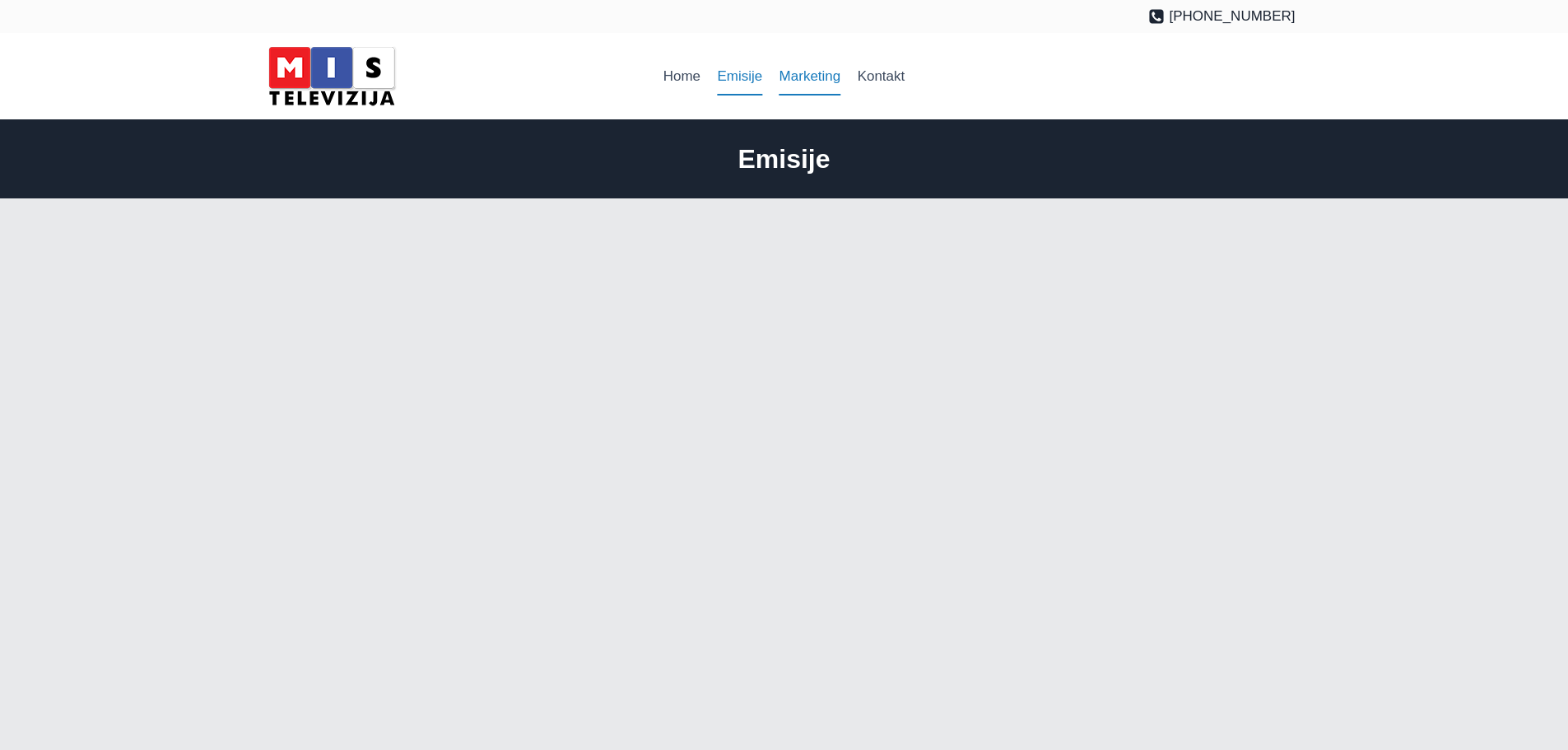
click at [796, 78] on link "Marketing" at bounding box center [809, 76] width 78 height 39
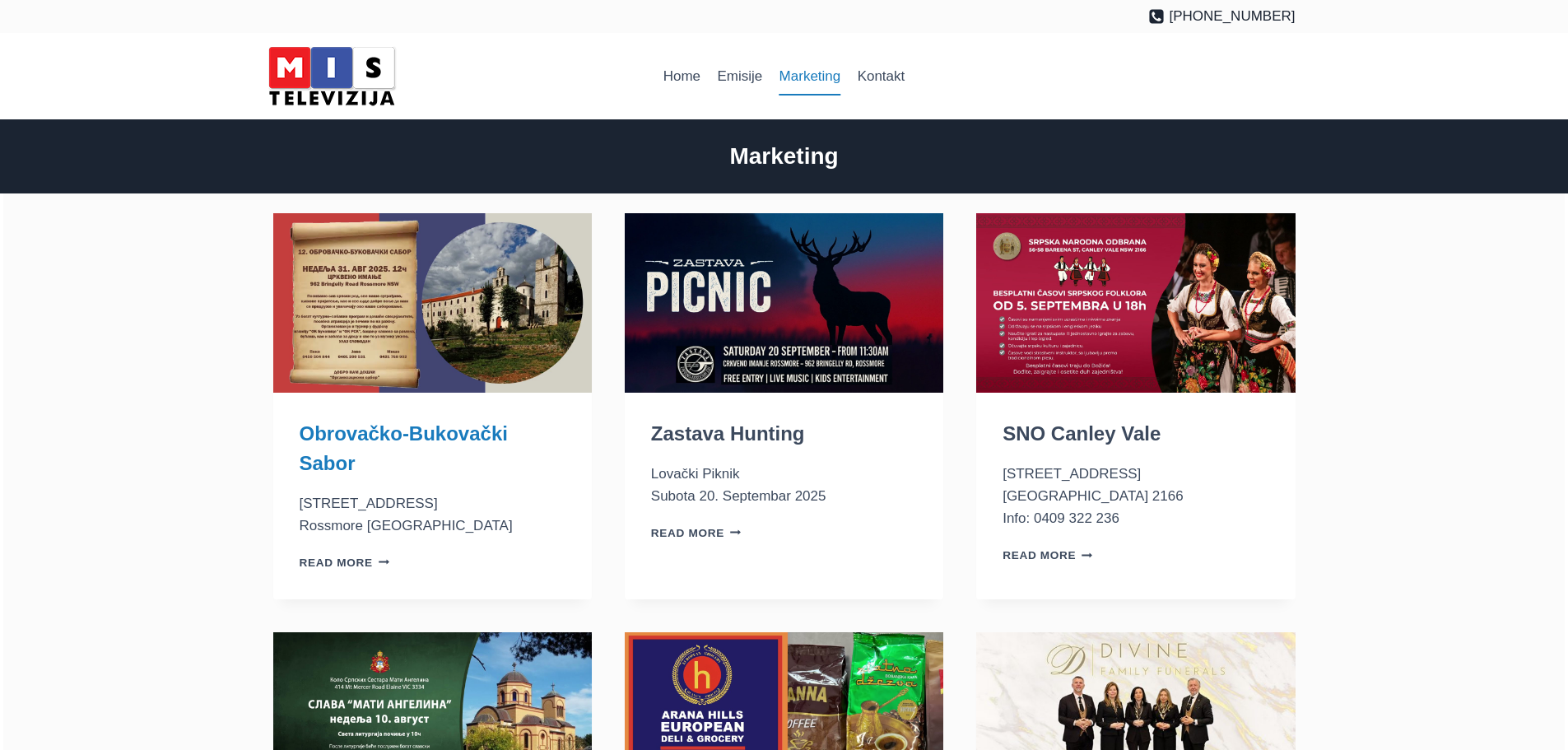
click at [421, 437] on link "Obrovačko-Bukovački Sabor" at bounding box center [403, 449] width 208 height 52
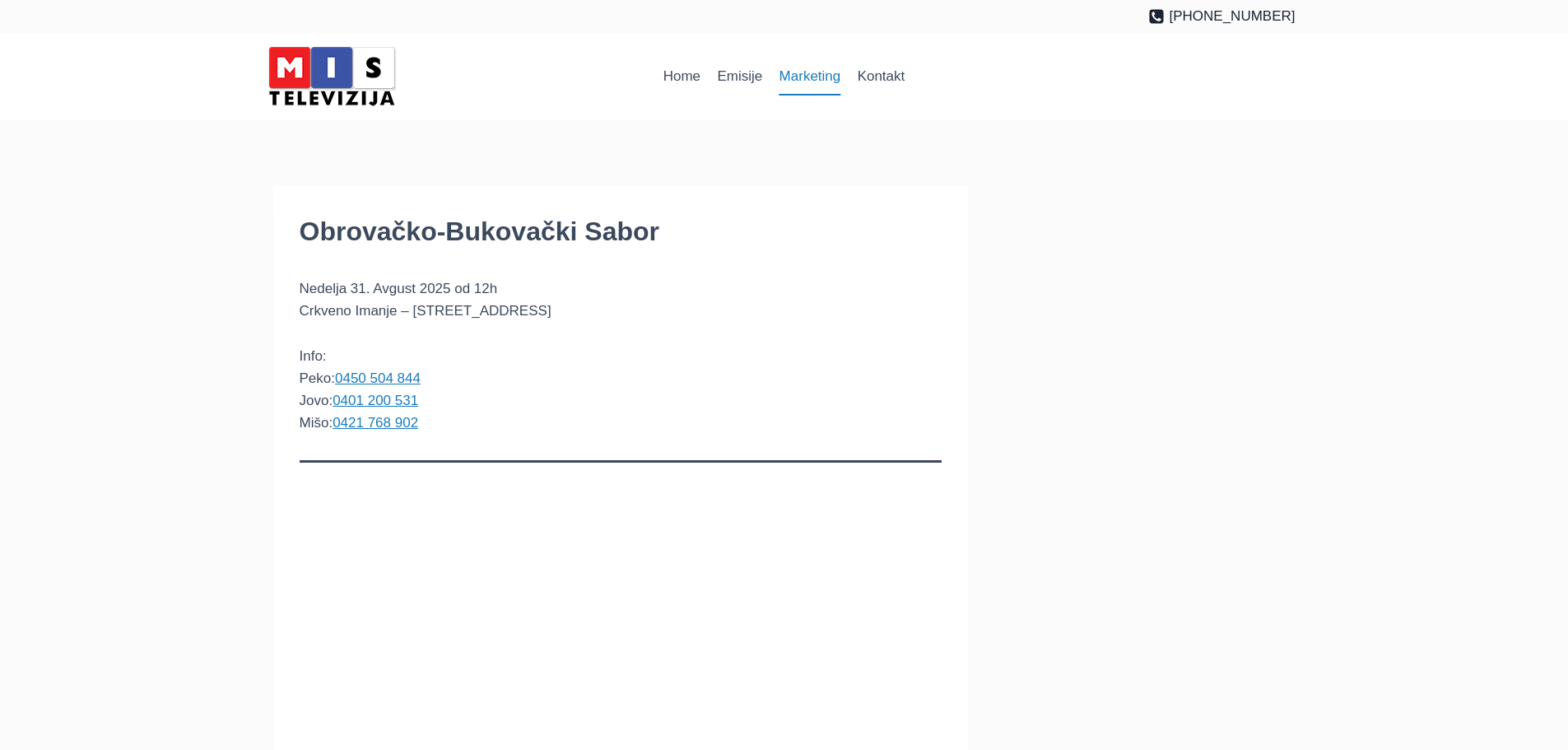
click at [822, 74] on link "Marketing" at bounding box center [809, 76] width 78 height 39
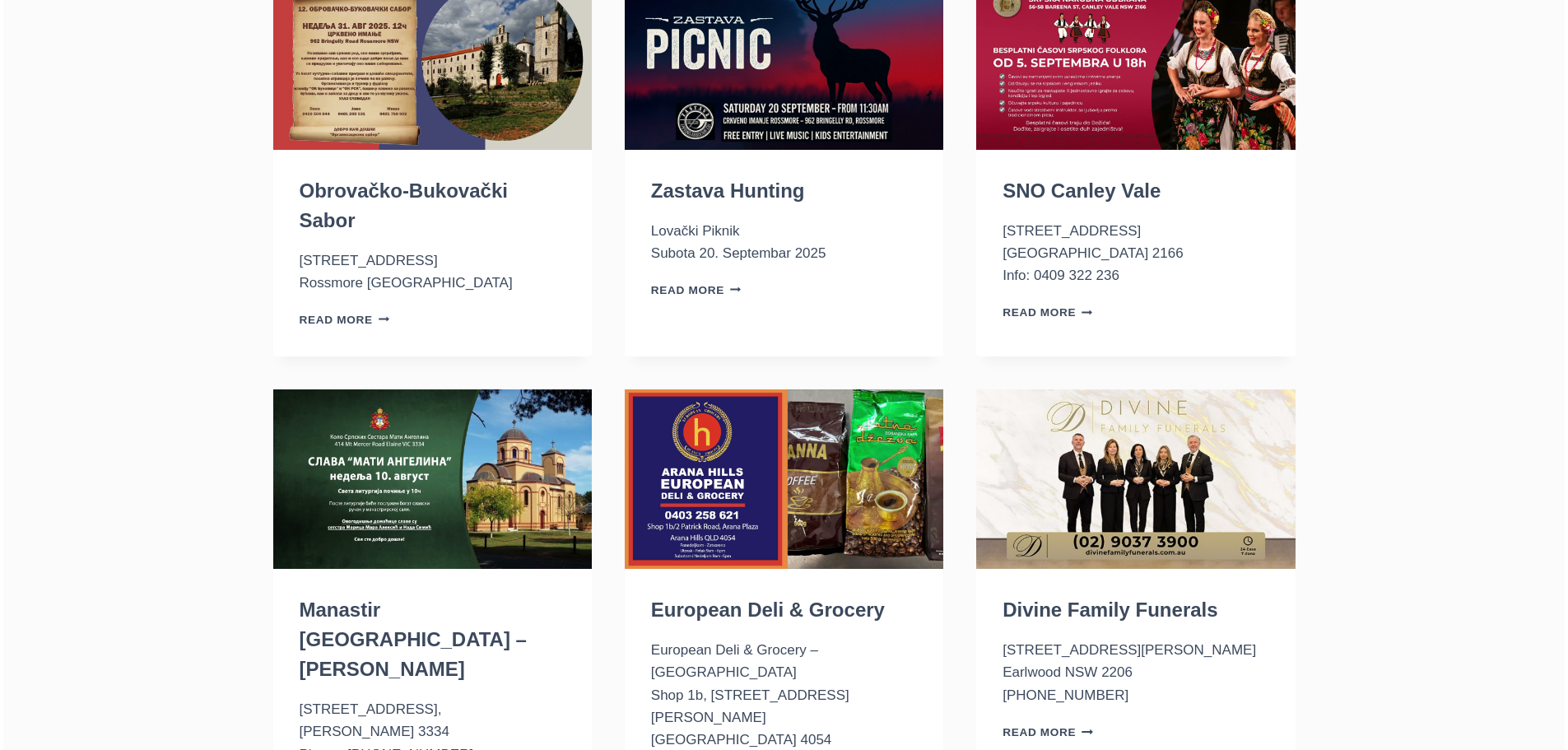
scroll to position [247, 0]
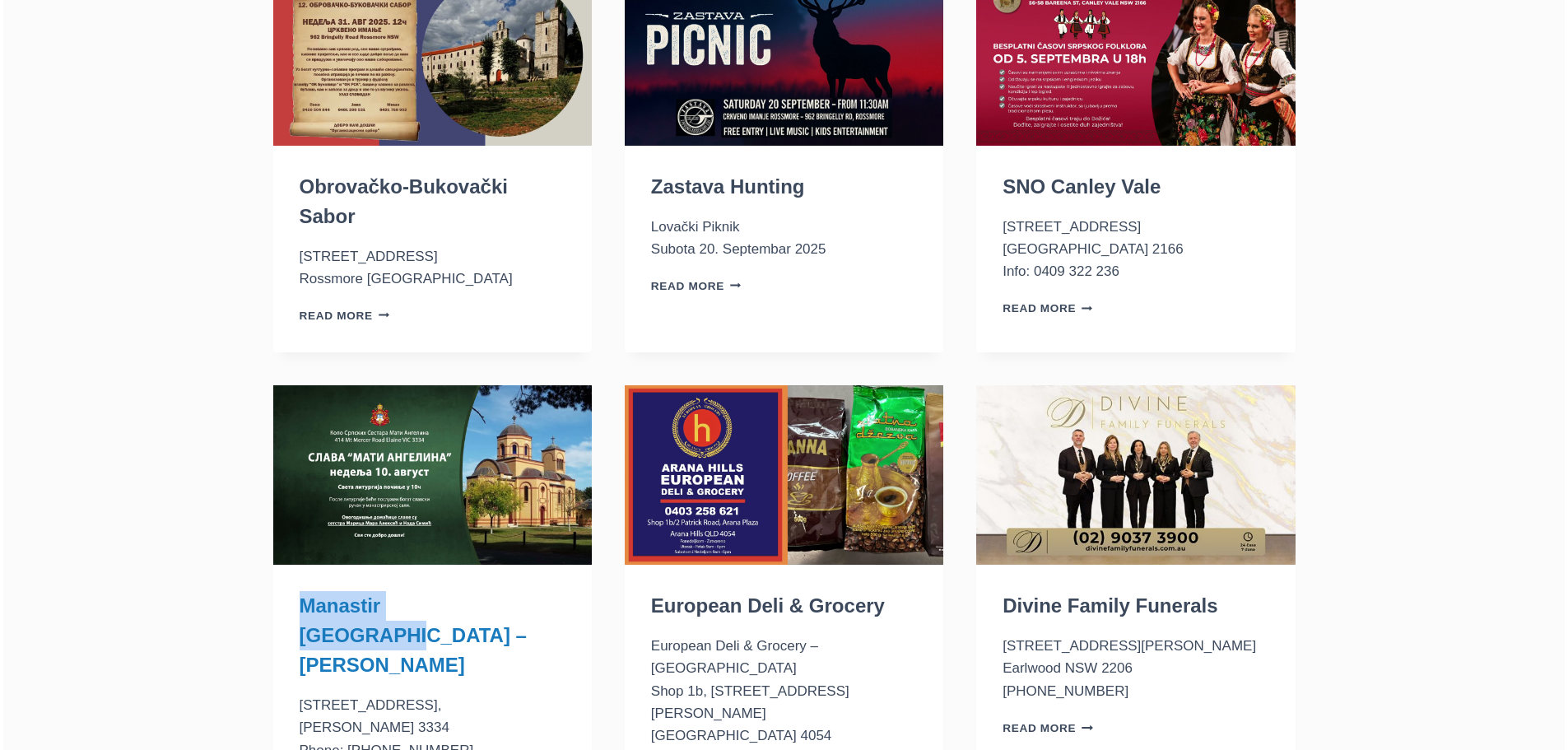
drag, startPoint x: 289, startPoint y: 601, endPoint x: 476, endPoint y: 608, distance: 187.1
click at [476, 608] on div "Manastir Sveti Sava – Elaine VIC 414 Mt Mercer Road, Elaine VIC 3334 Phone: (03…" at bounding box center [433, 695] width 319 height 259
copy link "Manastir Sveti Sava"
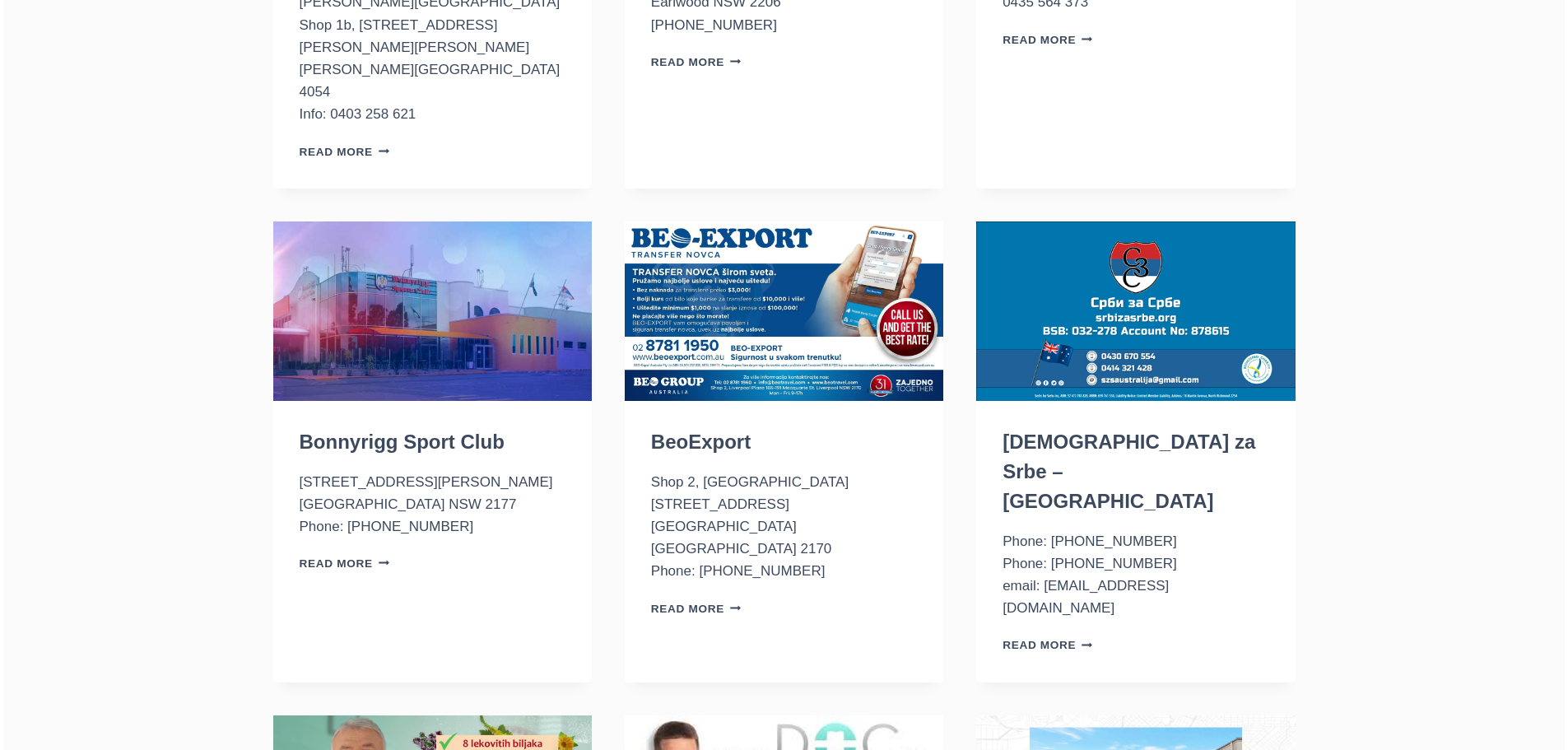
scroll to position [906, 0]
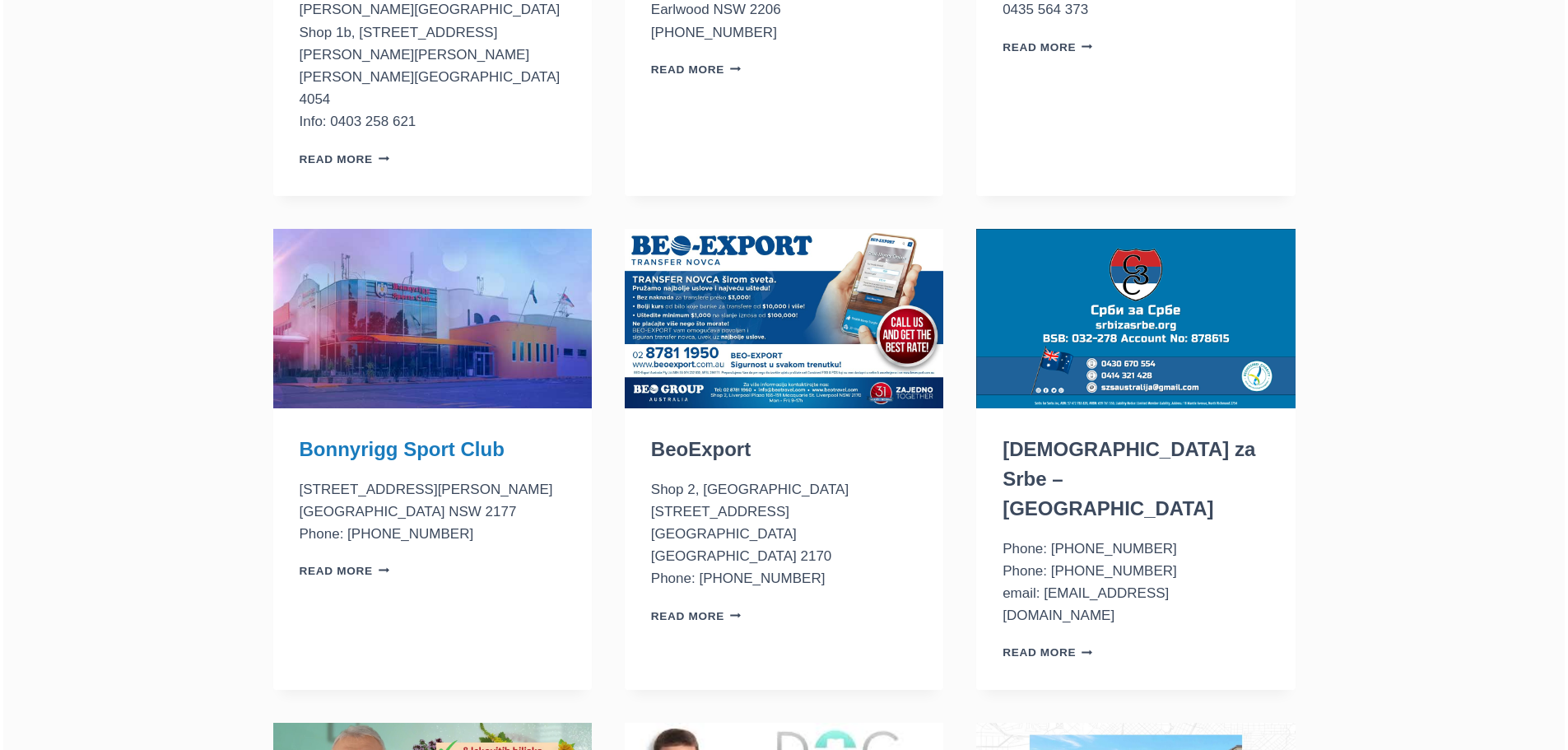
click at [420, 438] on link "Bonnyrigg Sport Club" at bounding box center [402, 450] width 205 height 22
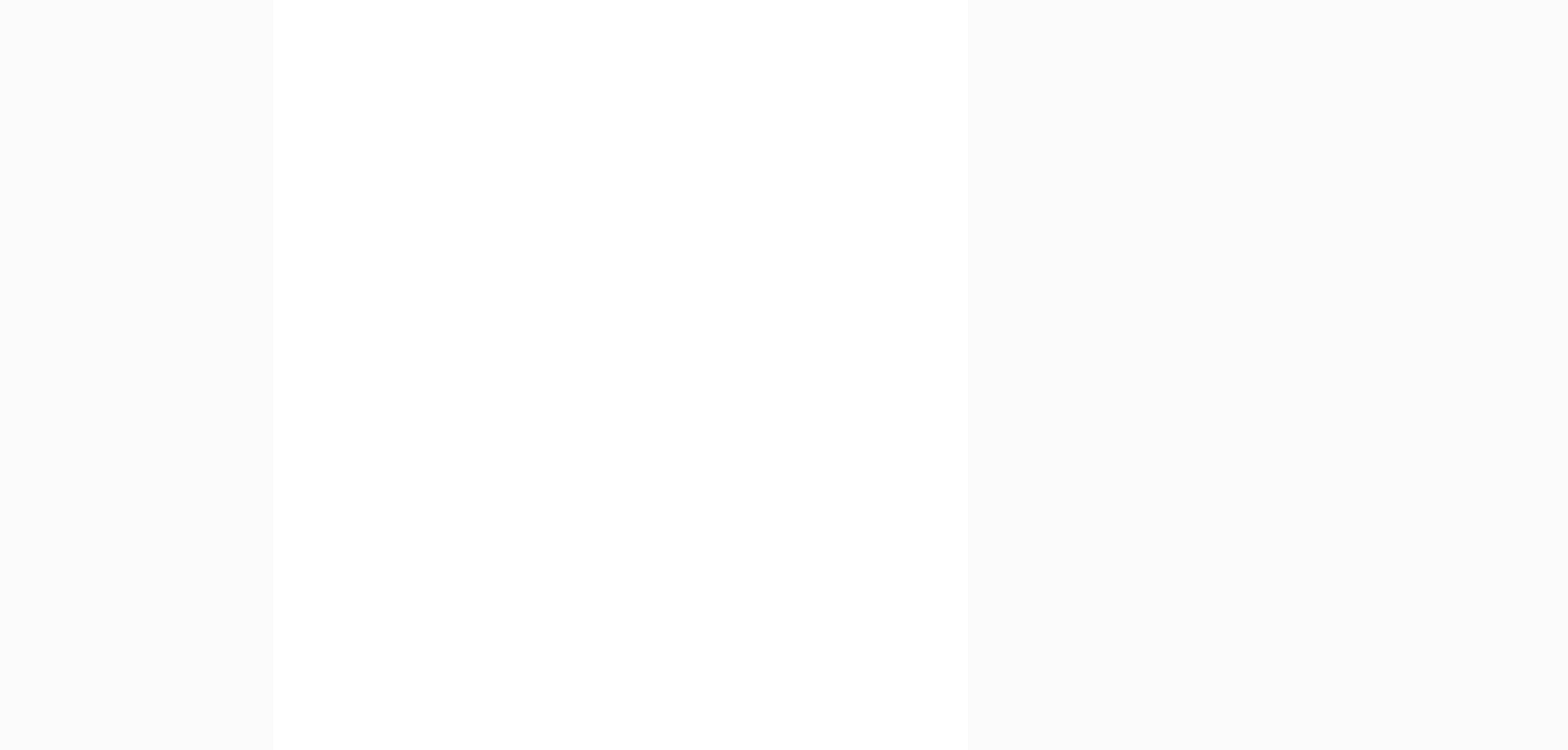
scroll to position [165, 0]
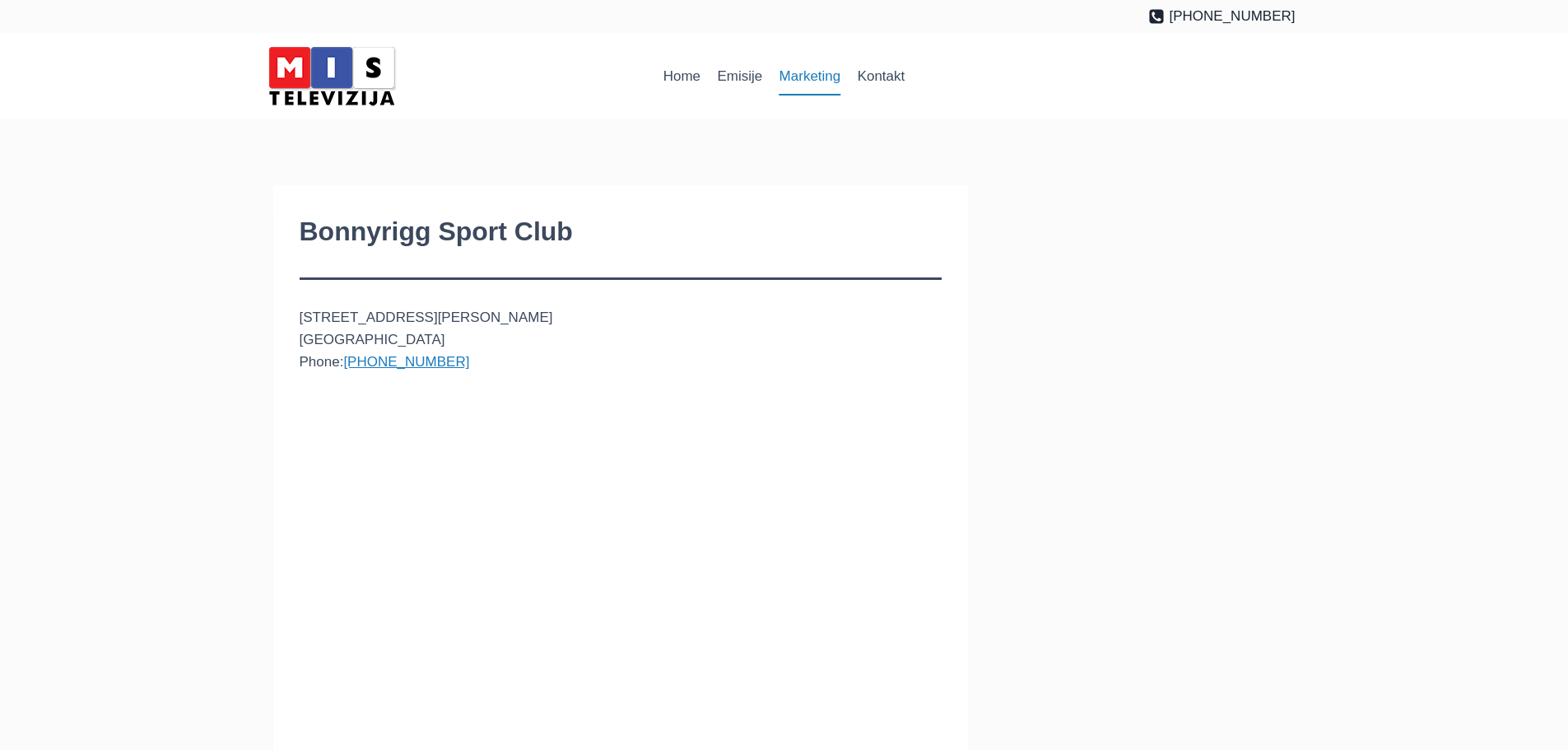
click at [825, 80] on link "Marketing" at bounding box center [809, 76] width 78 height 39
